Goal: Information Seeking & Learning: Check status

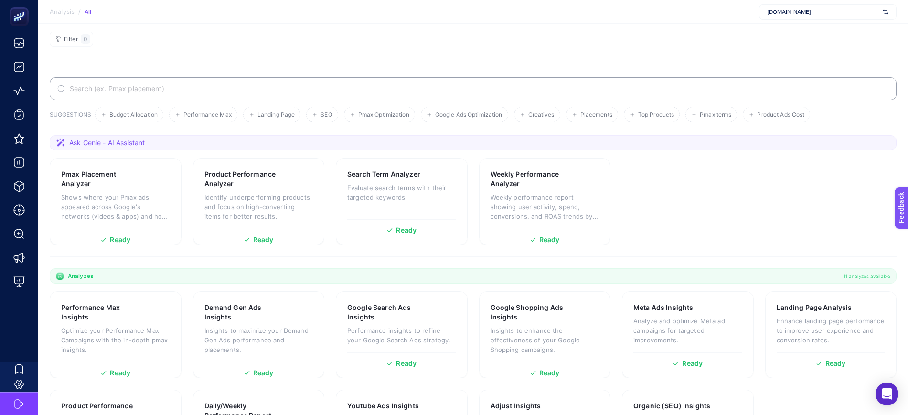
click at [227, 86] on input "Search" at bounding box center [478, 89] width 821 height 8
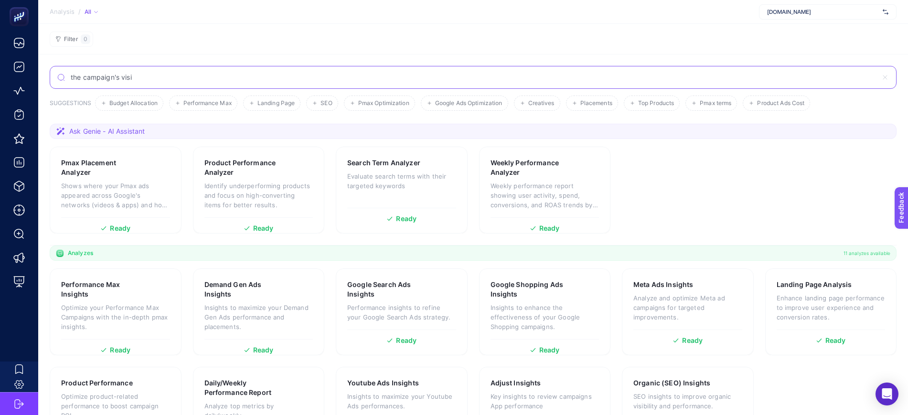
type input "the campaign's visi"
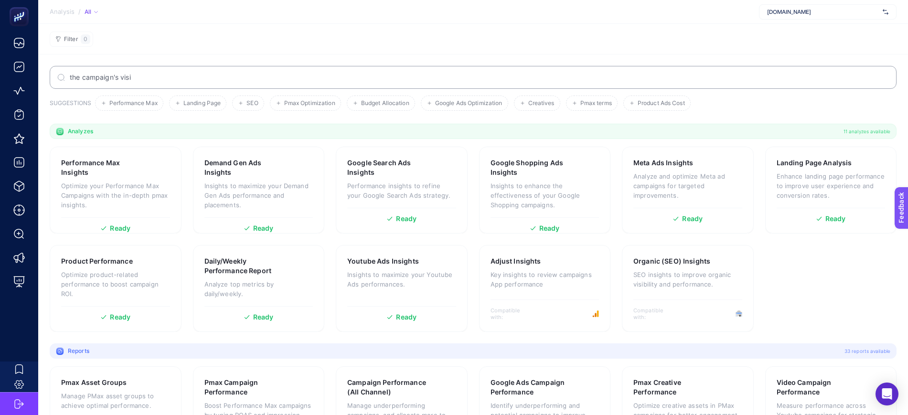
click at [200, 75] on input "the campaign's visi" at bounding box center [478, 78] width 821 height 8
type input "the campaign's visibility dropped"
click at [273, 74] on input "the campaign's visibility dropped" at bounding box center [478, 78] width 821 height 8
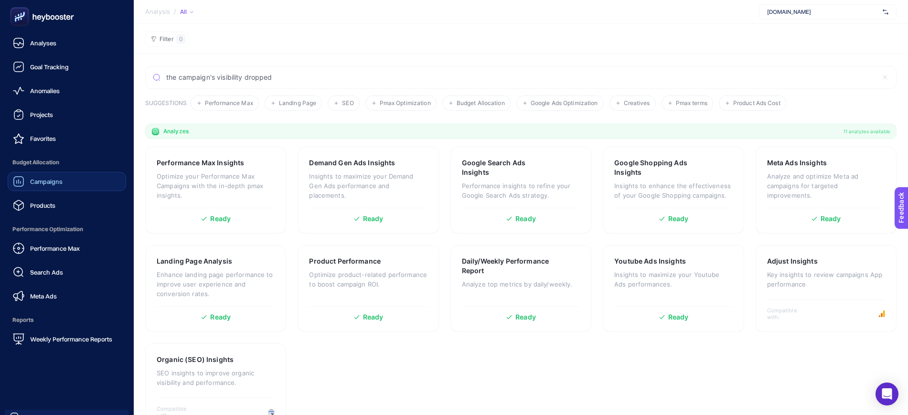
click at [52, 180] on span "Campaigns" at bounding box center [46, 182] width 32 height 8
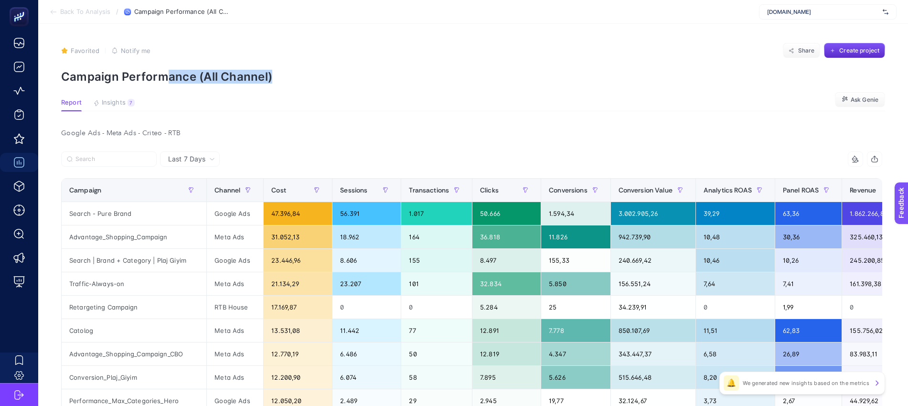
drag, startPoint x: 166, startPoint y: 71, endPoint x: 281, endPoint y: 74, distance: 115.1
click at [281, 74] on p "Campaign Performance (All Channel)" at bounding box center [473, 77] width 824 height 14
click at [440, 97] on article "Favorited true Notify me Share Create project Campaign Performance (All Channel…" at bounding box center [473, 409] width 870 height 771
click at [178, 73] on p "Campaign Performance (All Channel)" at bounding box center [473, 77] width 824 height 14
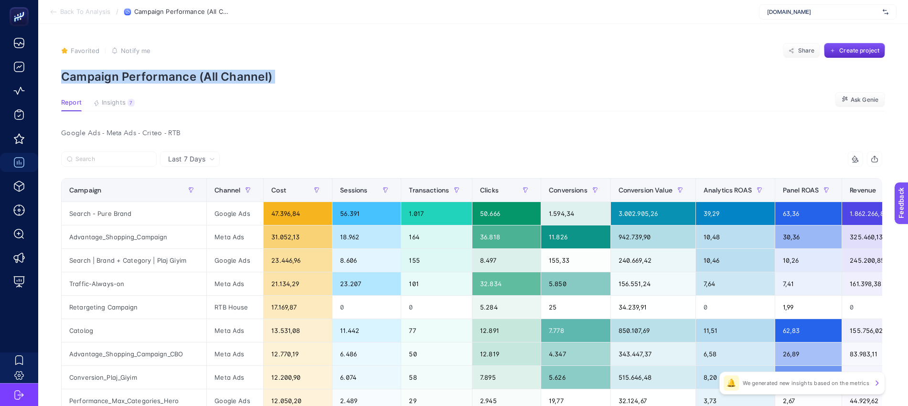
click at [178, 73] on p "Campaign Performance (All Channel)" at bounding box center [473, 77] width 824 height 14
drag, startPoint x: 116, startPoint y: 105, endPoint x: 226, endPoint y: 90, distance: 110.9
click at [115, 105] on span "Insights" at bounding box center [114, 103] width 24 height 8
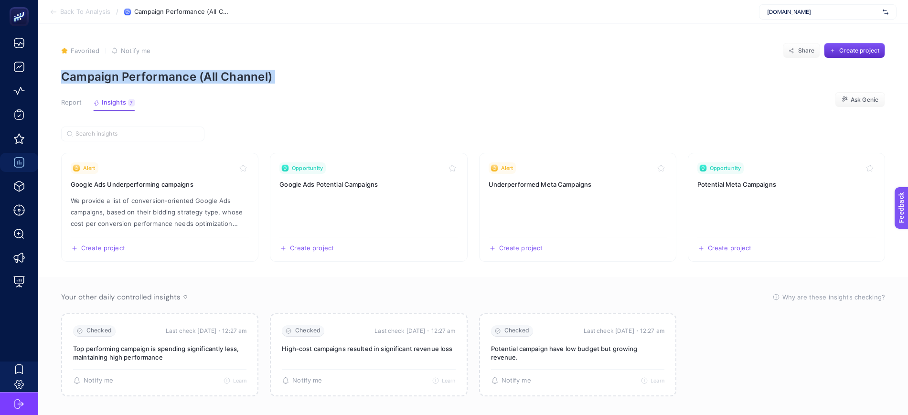
click at [75, 104] on span "Report" at bounding box center [71, 103] width 21 height 8
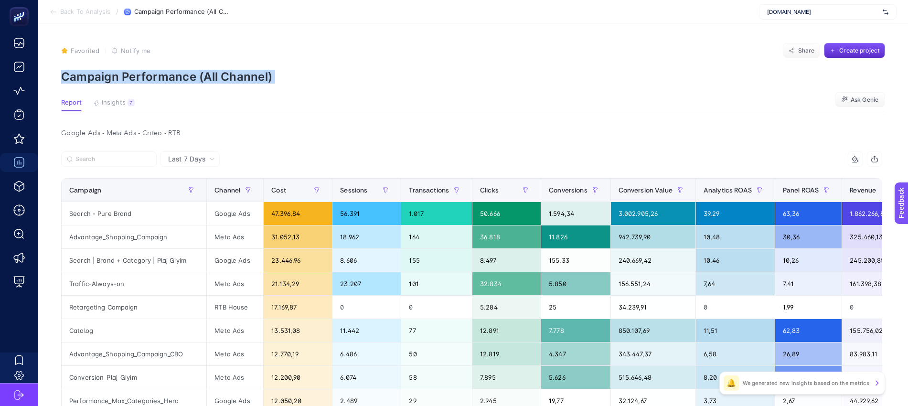
click at [418, 71] on p "Campaign Performance (All Channel)" at bounding box center [473, 77] width 824 height 14
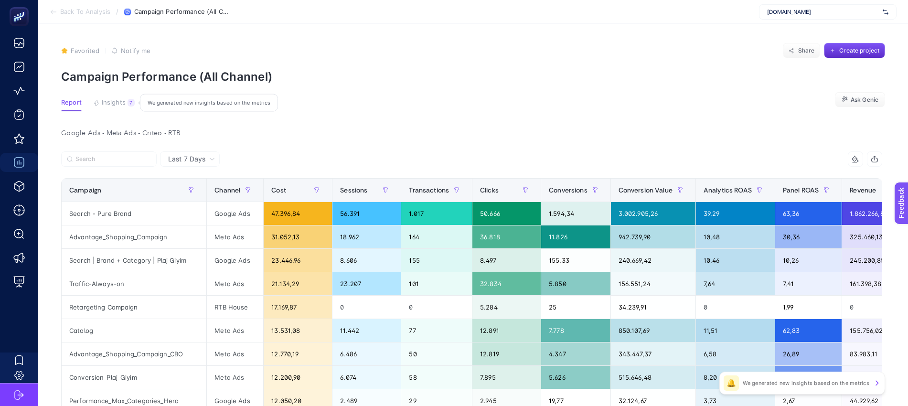
click at [120, 107] on button "Insights 7 We generated new insights based on the metrics" at bounding box center [114, 105] width 42 height 12
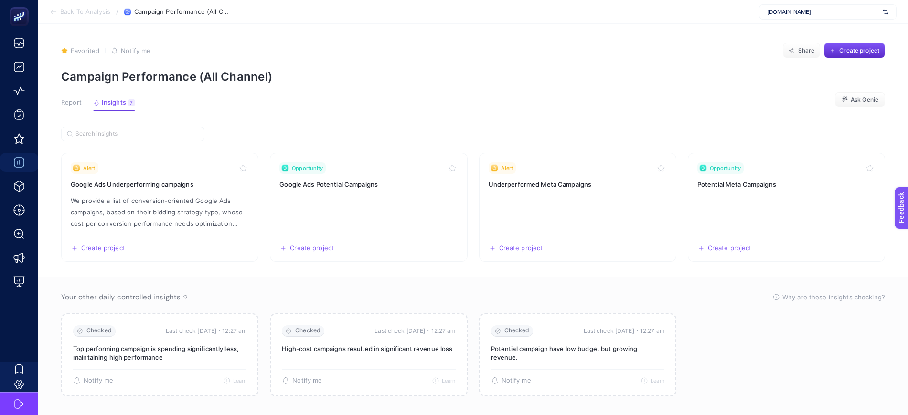
click at [78, 103] on span "Report" at bounding box center [71, 103] width 21 height 8
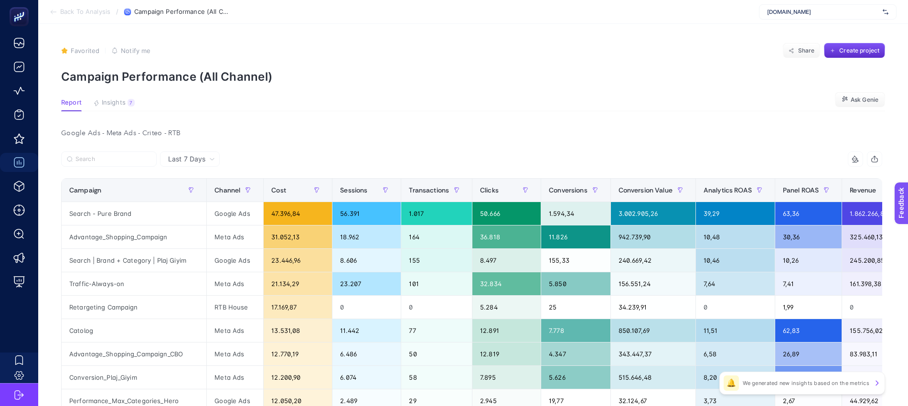
click at [286, 102] on section "Report Insights 7 We generated new insights based on the metrics Ask Genie" at bounding box center [473, 105] width 824 height 12
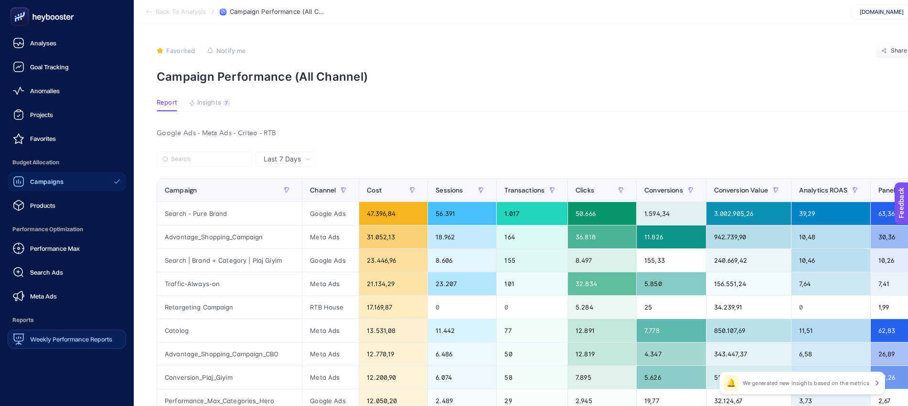
click at [50, 337] on span "Weekly Performance Reports" at bounding box center [71, 339] width 82 height 8
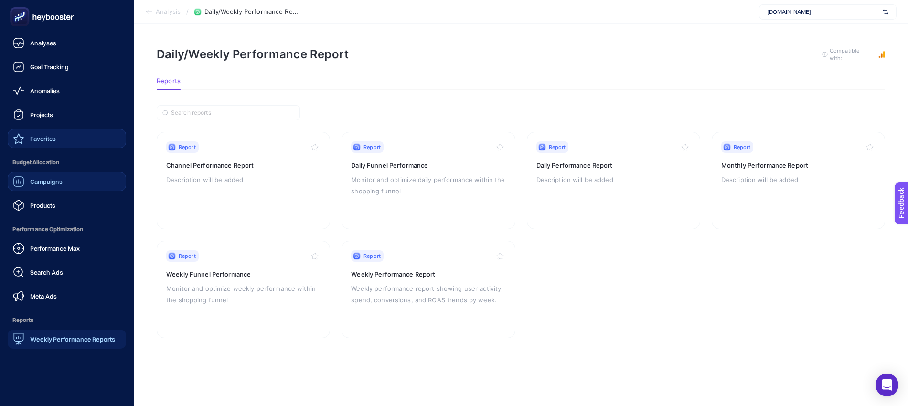
click at [59, 136] on link "Favorites" at bounding box center [67, 138] width 118 height 19
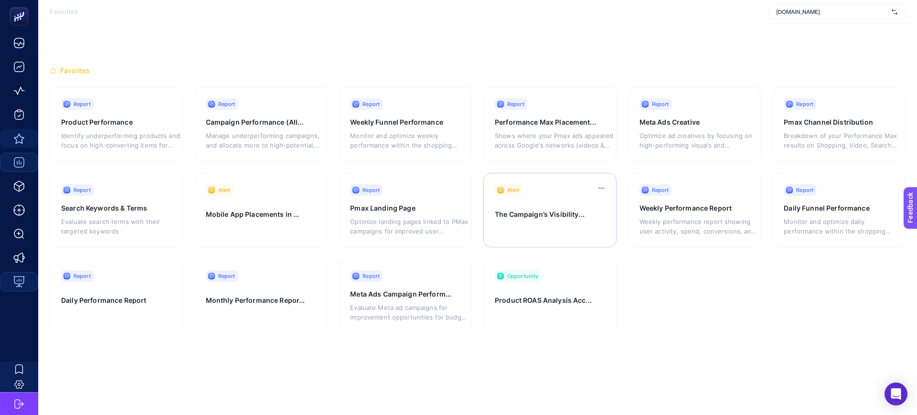
click at [543, 219] on h3 "The Campaign’s Visibility..." at bounding box center [549, 218] width 109 height 16
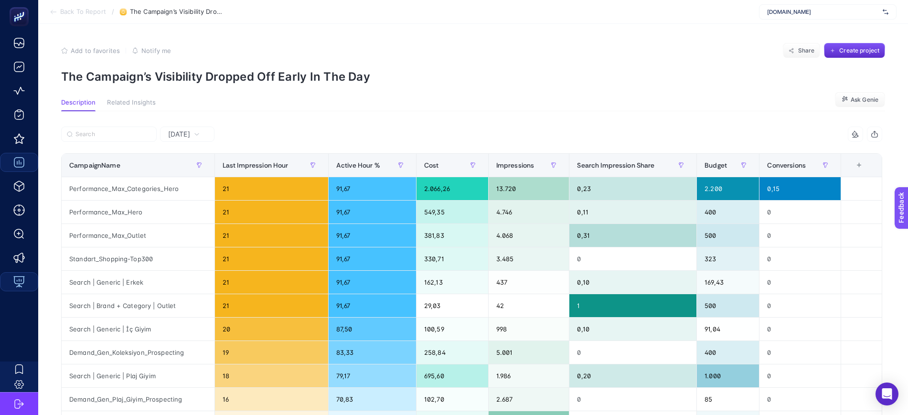
click at [177, 138] on span "[DATE]" at bounding box center [179, 134] width 22 height 10
click at [187, 173] on li "Last 7 Days" at bounding box center [187, 171] width 49 height 17
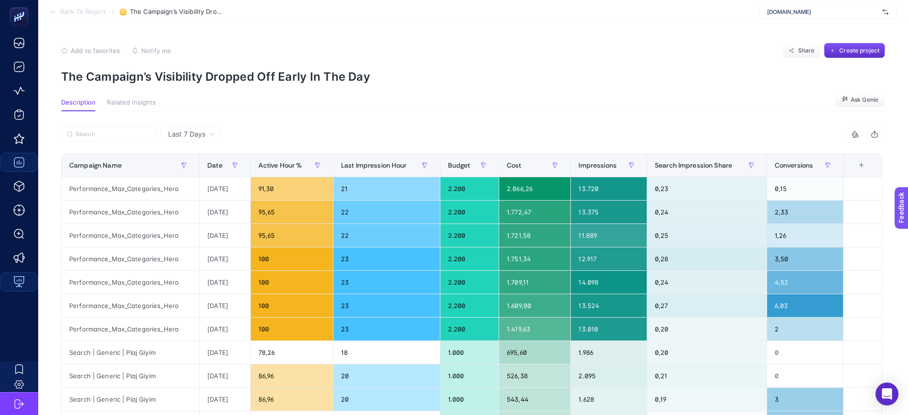
click at [202, 134] on span "Last 7 Days" at bounding box center [186, 134] width 37 height 10
click at [193, 163] on li "[DATE]" at bounding box center [190, 171] width 54 height 17
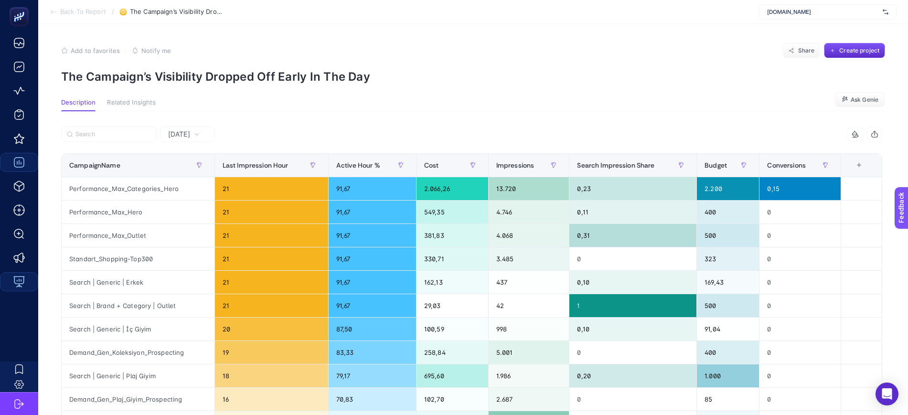
click at [867, 164] on div "+" at bounding box center [859, 165] width 18 height 8
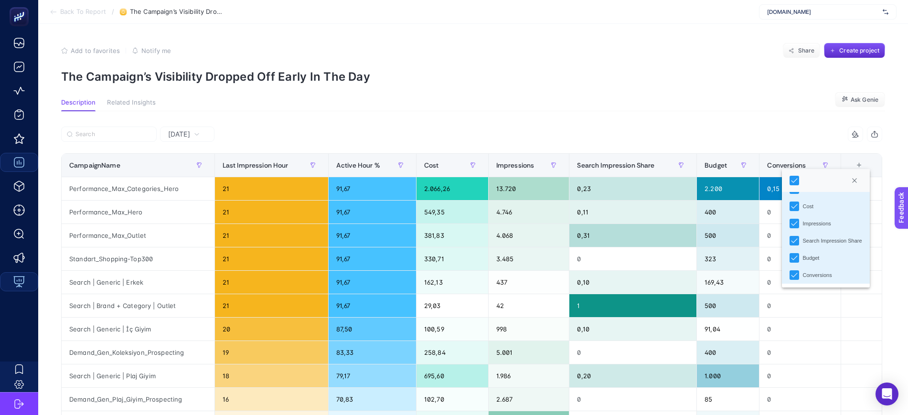
click at [606, 120] on div "[DATE] 7 items selected CampaignName Last Impression Hour Active Hour % Cost Im…" at bounding box center [471, 341] width 836 height 460
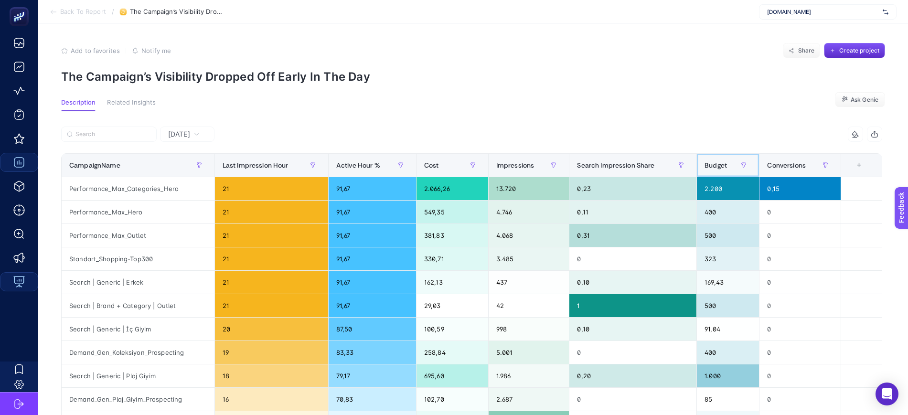
drag, startPoint x: 727, startPoint y: 162, endPoint x: 333, endPoint y: 164, distance: 394.5
click at [333, 164] on tr "CampaignName Last Impression Hour Active Hour % Cost Impressions Search Impress…" at bounding box center [472, 165] width 821 height 23
drag, startPoint x: 763, startPoint y: 168, endPoint x: 769, endPoint y: 179, distance: 12.8
click at [769, 179] on div "7 items selected CampaignName Last Impression Hour Active Hour % Cost Impressio…" at bounding box center [471, 317] width 821 height 380
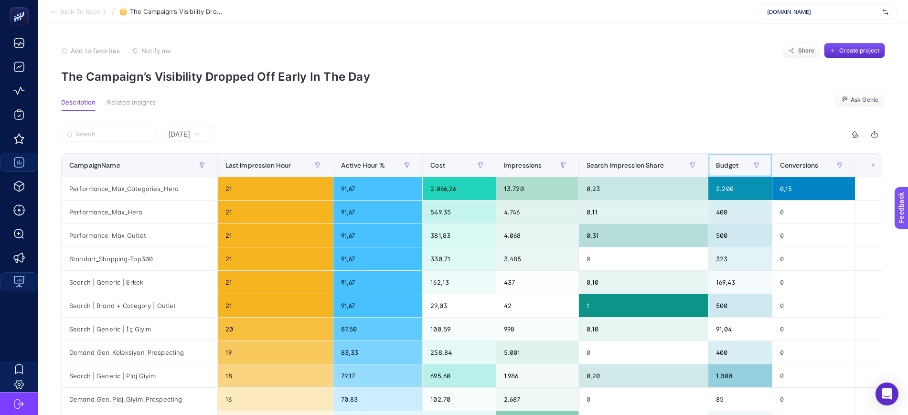
drag, startPoint x: 730, startPoint y: 161, endPoint x: 354, endPoint y: 172, distance: 376.0
click at [354, 172] on tr "CampaignName Last Impression Hour Active Hour % Cost Impressions Search Impress…" at bounding box center [479, 165] width 835 height 23
click at [723, 119] on div "[DATE] 7 items selected CampaignName Last Impression Hour Active Hour % Cost Im…" at bounding box center [471, 341] width 836 height 460
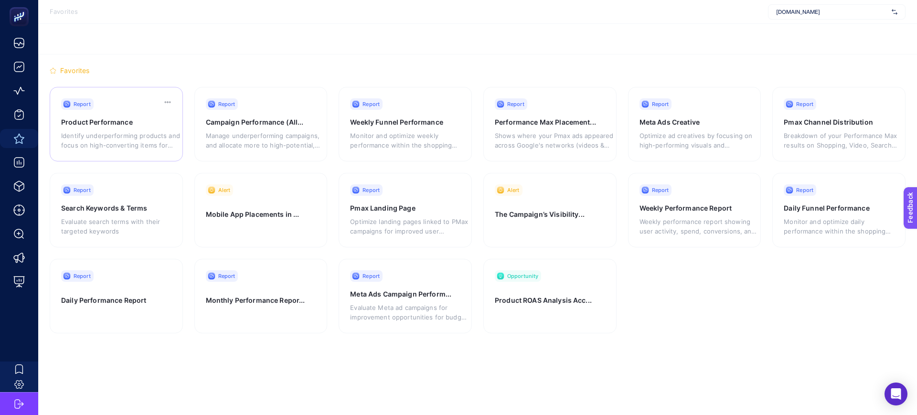
click at [120, 133] on p "Identify underperforming products and focus on high-converting items for better…" at bounding box center [120, 140] width 119 height 19
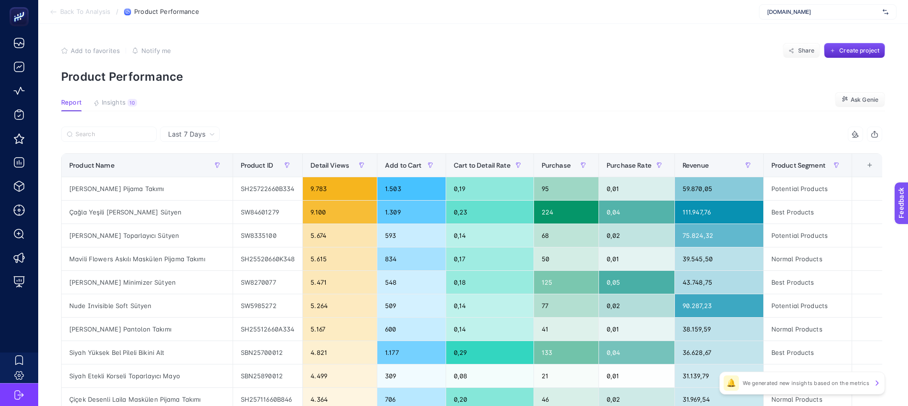
click at [101, 97] on article "Add to favorites false Notify me Share Create project Product Performance Repor…" at bounding box center [473, 397] width 870 height 747
click at [108, 104] on span "Insights" at bounding box center [114, 103] width 24 height 8
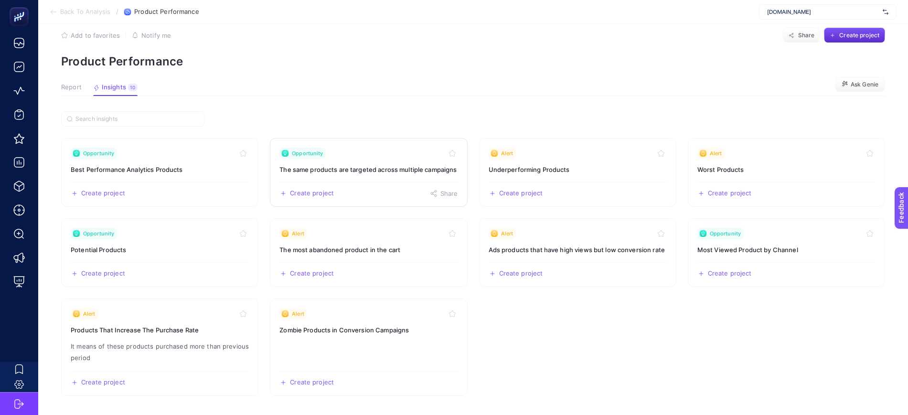
scroll to position [25, 0]
click at [69, 84] on span "Report" at bounding box center [71, 88] width 21 height 8
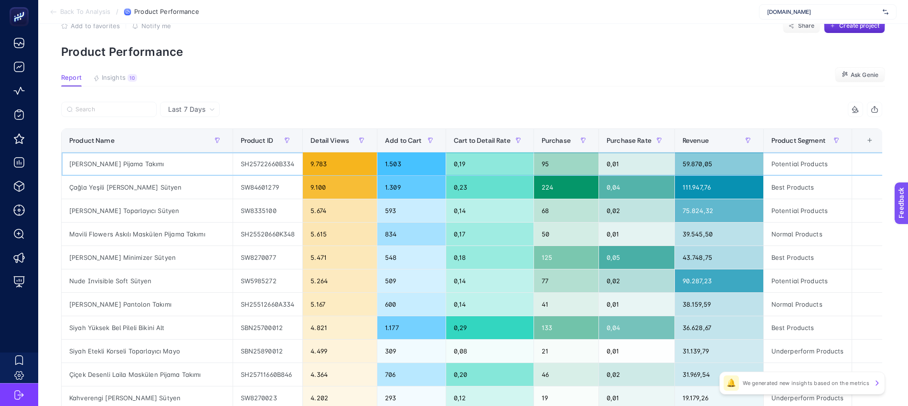
click at [173, 162] on div "Pembe Tina Maskülen Pijama Takımı" at bounding box center [147, 163] width 171 height 23
click at [111, 73] on article "Add to favorites false Notify me Share Create project Product Performance Repor…" at bounding box center [473, 372] width 870 height 747
click at [129, 82] on button "Insights 10 We generated new insights based on the metrics" at bounding box center [115, 80] width 44 height 12
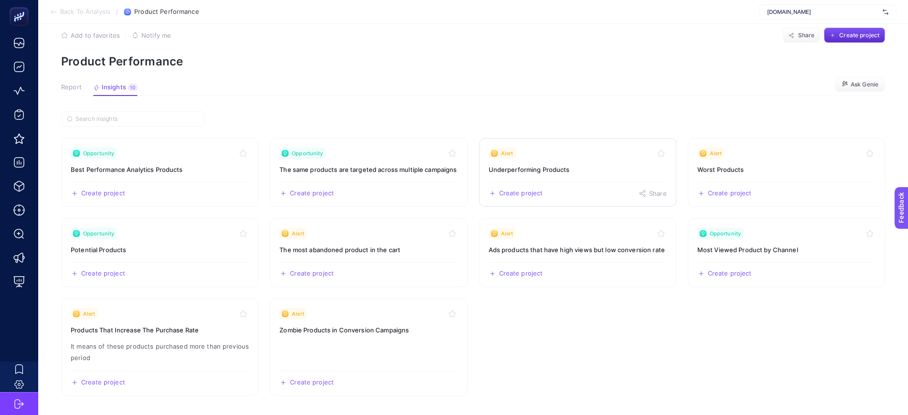
click at [505, 165] on h3 "Underperforming Products" at bounding box center [578, 170] width 178 height 10
